Goal: Information Seeking & Learning: Compare options

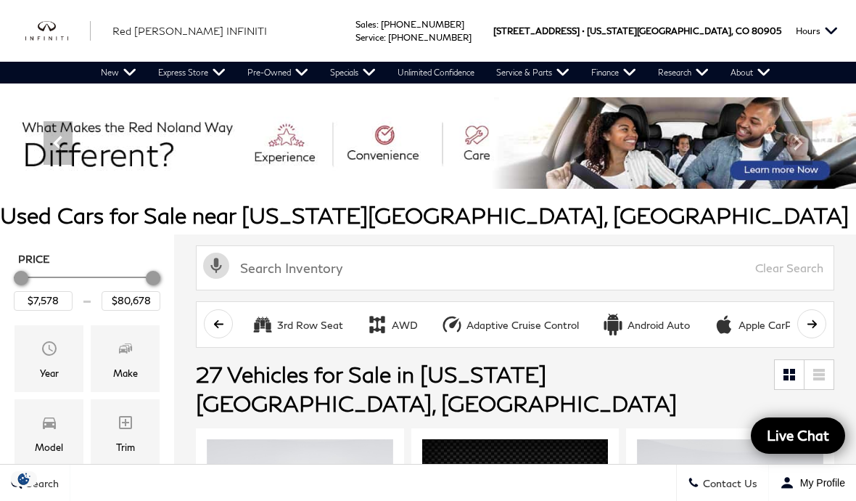
click at [126, 349] on icon "Make" at bounding box center [123, 348] width 9 height 7
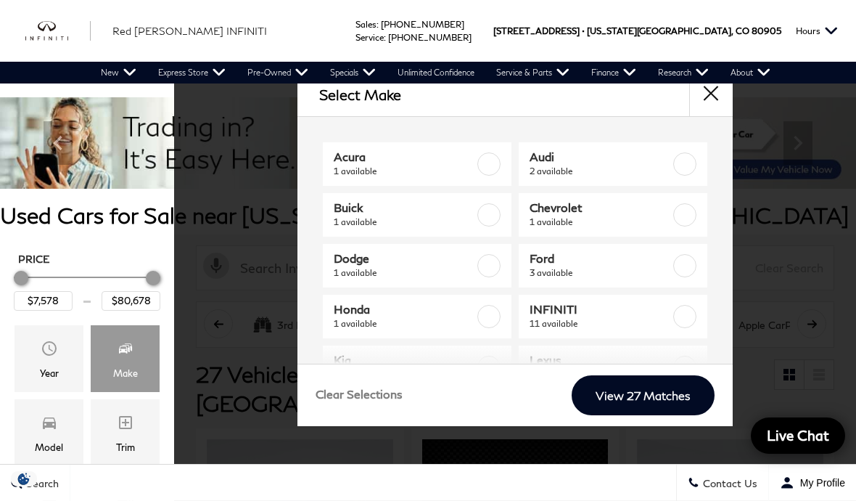
click at [665, 319] on span "11 available" at bounding box center [601, 323] width 142 height 15
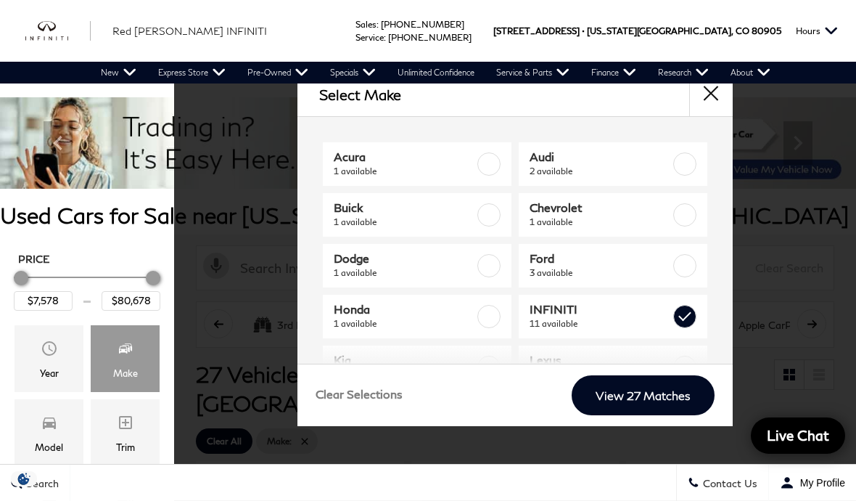
type input "$7,878"
checkbox input "true"
click at [642, 415] on link "View 11 Matches" at bounding box center [643, 395] width 142 height 40
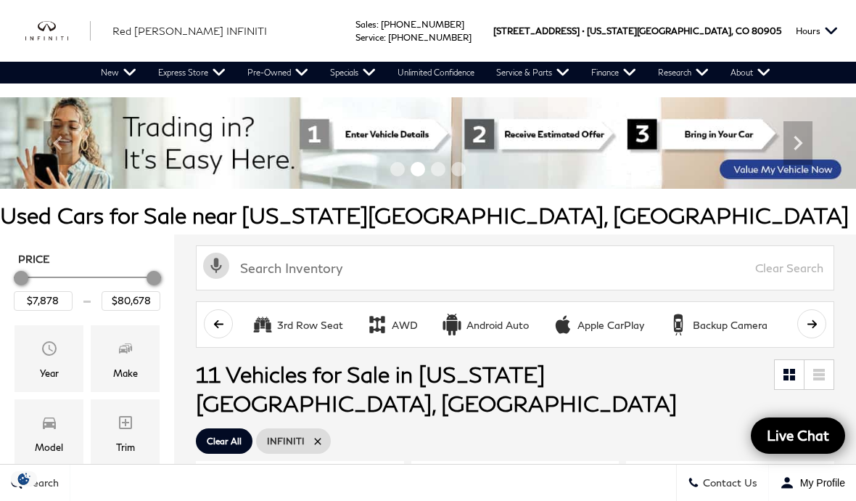
click at [48, 431] on icon "Model" at bounding box center [49, 422] width 17 height 17
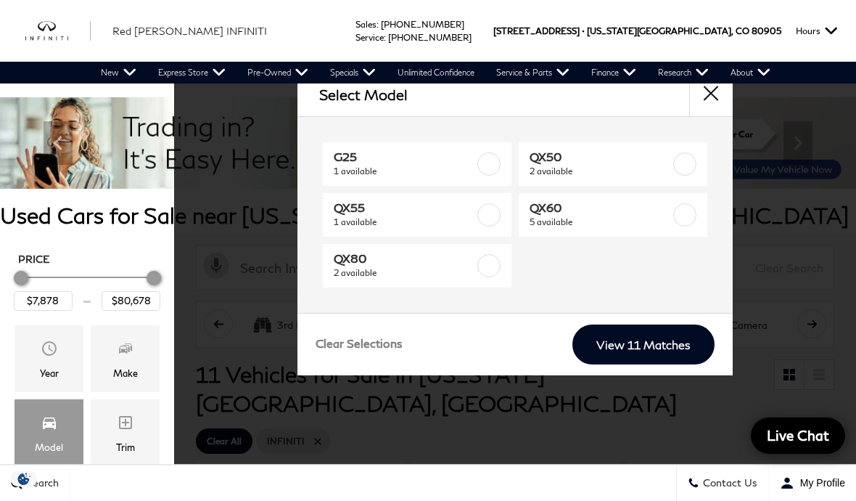
click at [664, 223] on span "5 available" at bounding box center [601, 222] width 142 height 15
type input "$38,678"
type input "$51,178"
checkbox input "true"
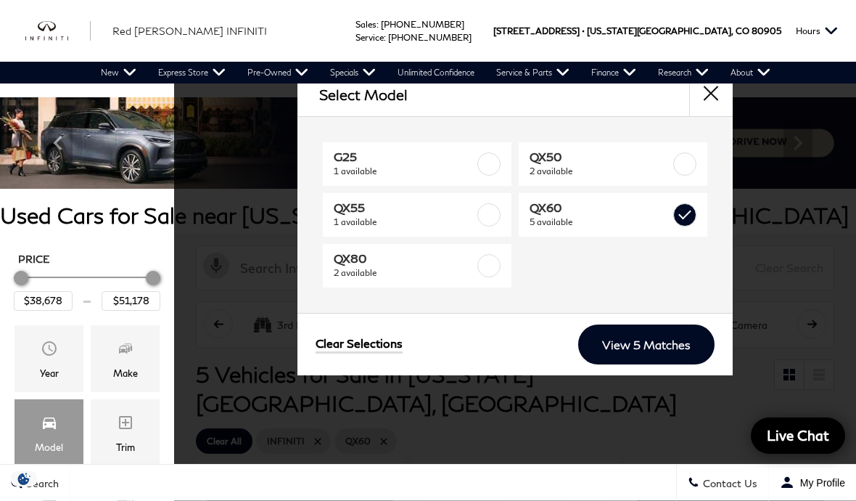
click at [660, 346] on link "View 5 Matches" at bounding box center [646, 344] width 136 height 40
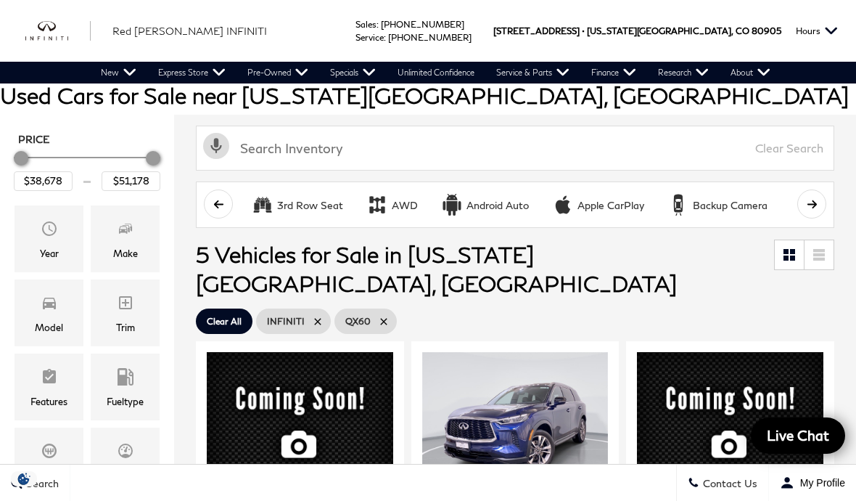
scroll to position [116, 0]
